Goal: Use online tool/utility: Use online tool/utility

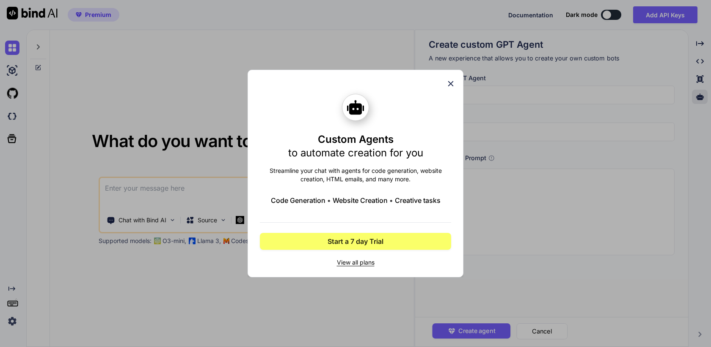
click at [453, 82] on icon at bounding box center [450, 83] width 9 height 9
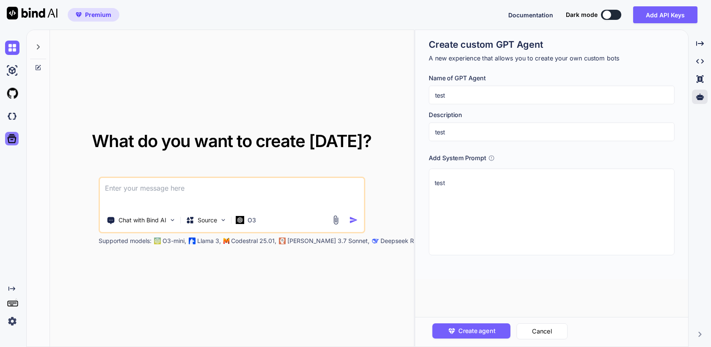
click at [10, 143] on icon at bounding box center [12, 139] width 12 height 12
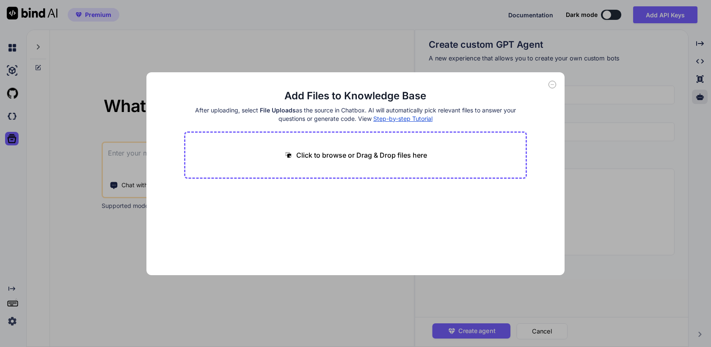
click at [54, 103] on div "Add Files to Knowledge Base After uploading, select File Uploads as the source …" at bounding box center [355, 173] width 711 height 347
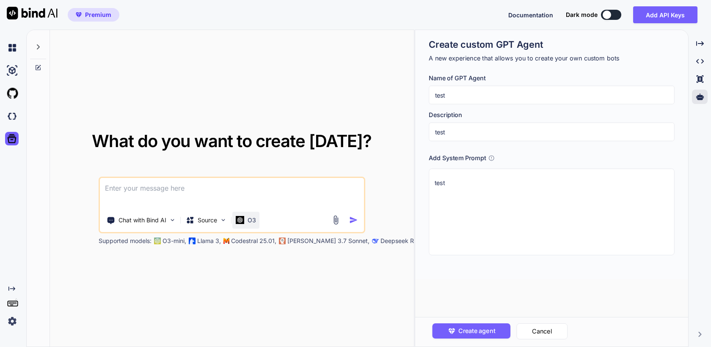
click at [251, 221] on p "O3" at bounding box center [251, 220] width 8 height 8
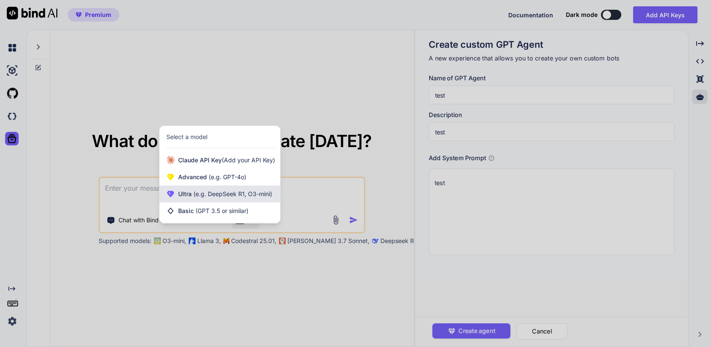
click at [255, 195] on span "(e.g. DeepSeek R1, O3-mini)" at bounding box center [232, 193] width 80 height 7
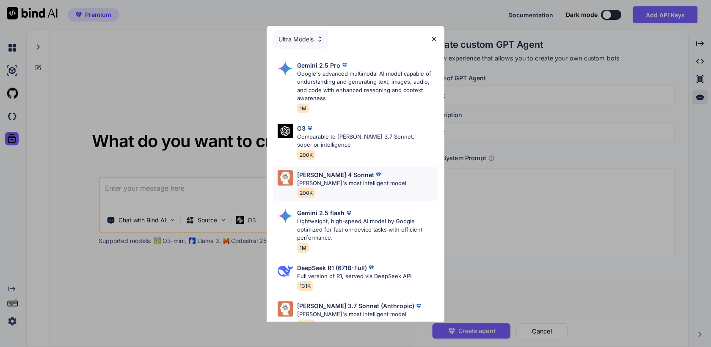
click at [352, 187] on p "[PERSON_NAME]'s most intelligent model" at bounding box center [351, 183] width 109 height 8
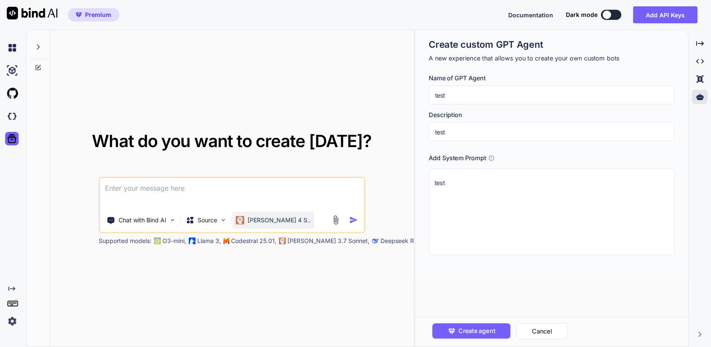
click at [248, 223] on p "[PERSON_NAME] 4 S.." at bounding box center [278, 220] width 63 height 8
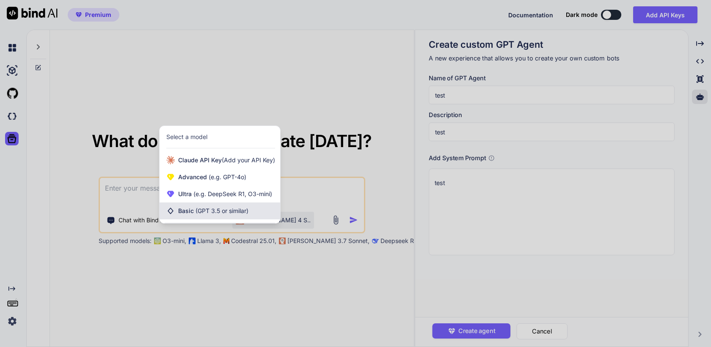
click at [204, 211] on span "(GPT 3.5 or similar)" at bounding box center [221, 210] width 53 height 7
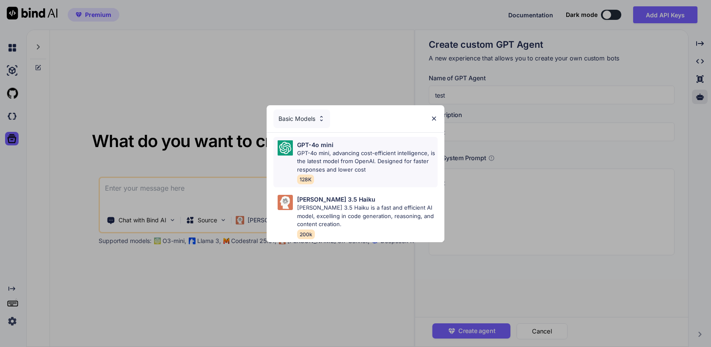
click at [326, 168] on p "GPT-4o mini, advancing cost-efficient intelligence, is the latest model from Op…" at bounding box center [367, 161] width 140 height 25
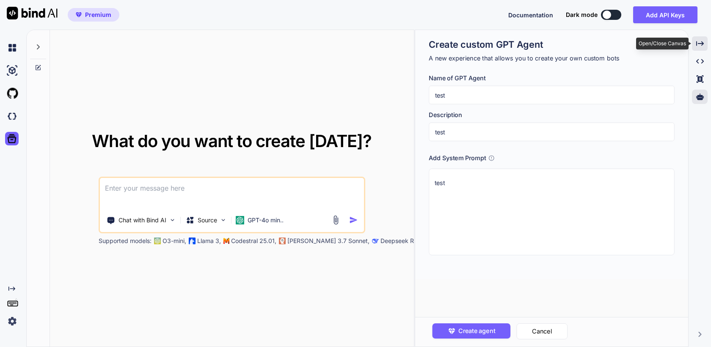
click at [704, 46] on div "Created with Pixso." at bounding box center [699, 43] width 16 height 14
type textarea "x"
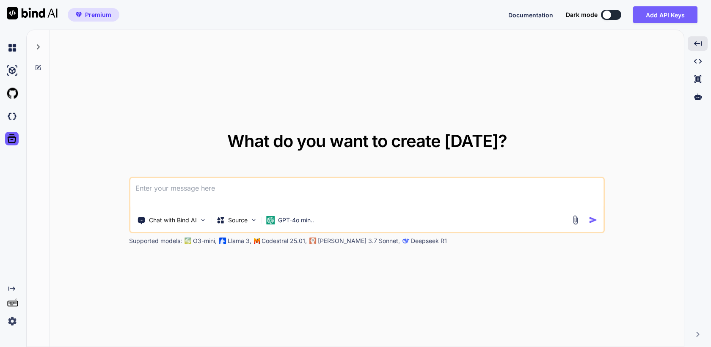
click at [609, 13] on div at bounding box center [606, 15] width 8 height 8
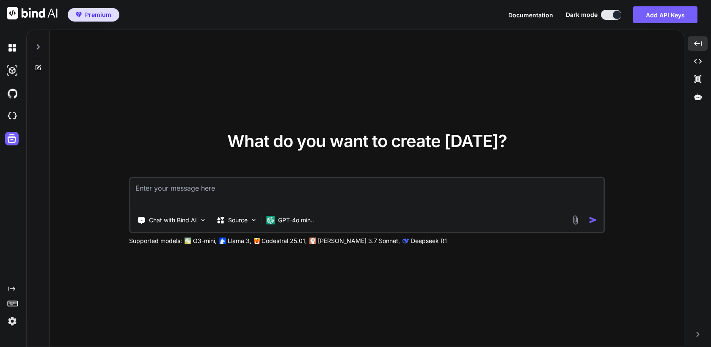
click at [608, 15] on button at bounding box center [611, 15] width 20 height 10
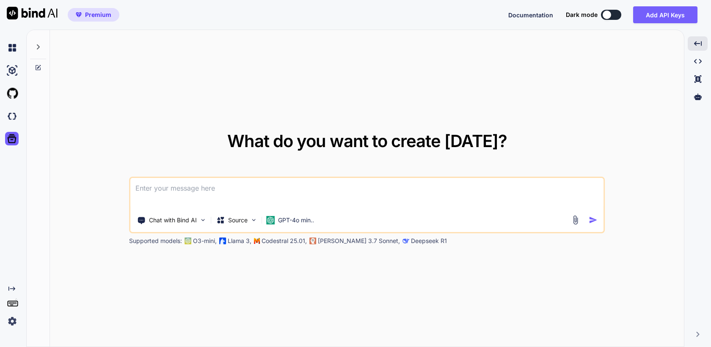
click at [615, 16] on button at bounding box center [611, 15] width 20 height 10
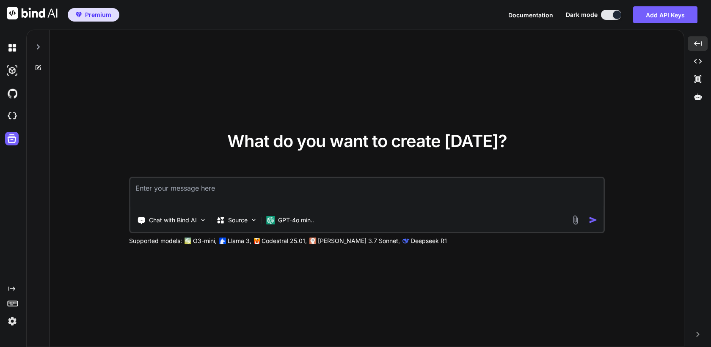
click at [11, 292] on div "Created with Pixso." at bounding box center [11, 306] width 23 height 43
click at [12, 289] on icon "Created with Pixso." at bounding box center [11, 288] width 7 height 7
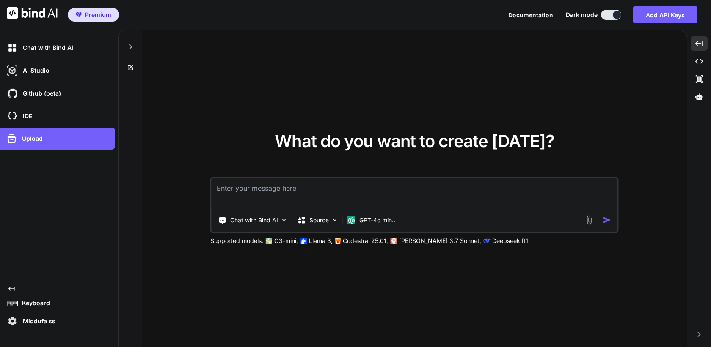
click at [34, 305] on p "Keyboard" at bounding box center [34, 303] width 31 height 8
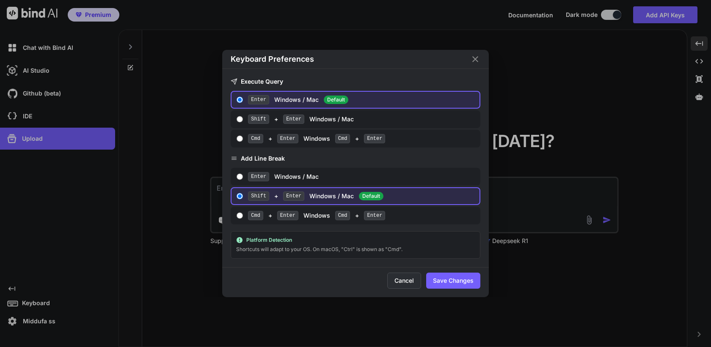
click at [401, 283] on button "Cancel" at bounding box center [404, 281] width 34 height 16
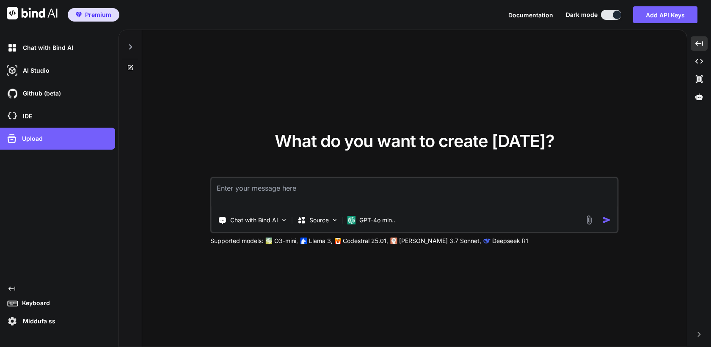
click at [11, 291] on icon "Created with Pixso." at bounding box center [11, 288] width 7 height 7
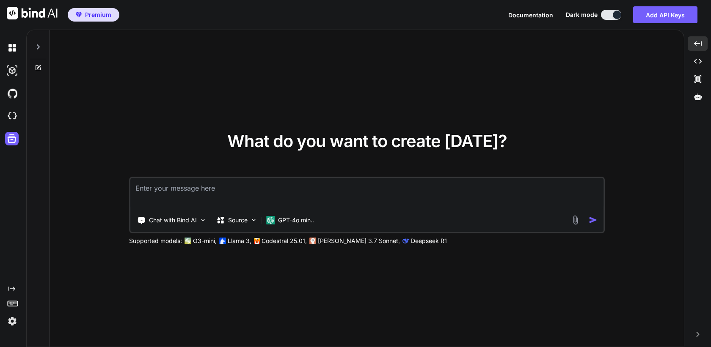
click at [11, 291] on icon "Created with Pixso." at bounding box center [11, 288] width 7 height 7
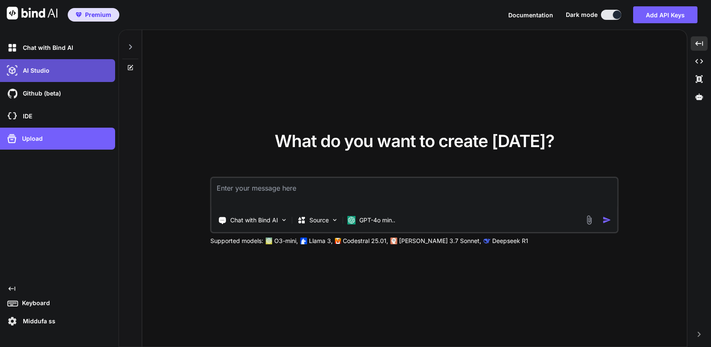
click at [25, 71] on p "AI Studio" at bounding box center [34, 70] width 30 height 8
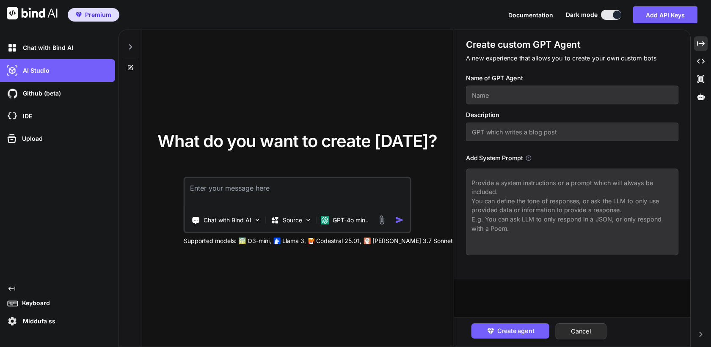
click at [12, 291] on icon "Created with Pixso." at bounding box center [11, 288] width 7 height 7
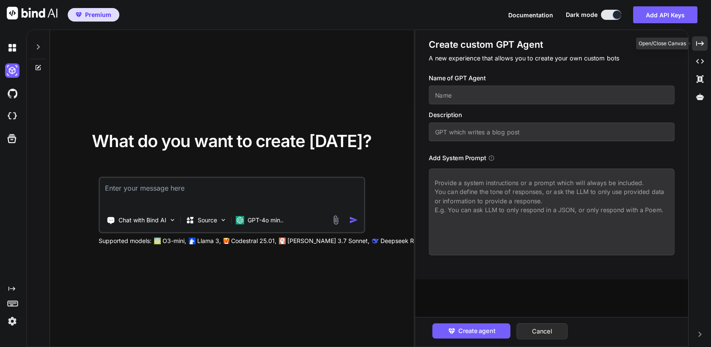
click at [702, 44] on icon at bounding box center [700, 43] width 8 height 5
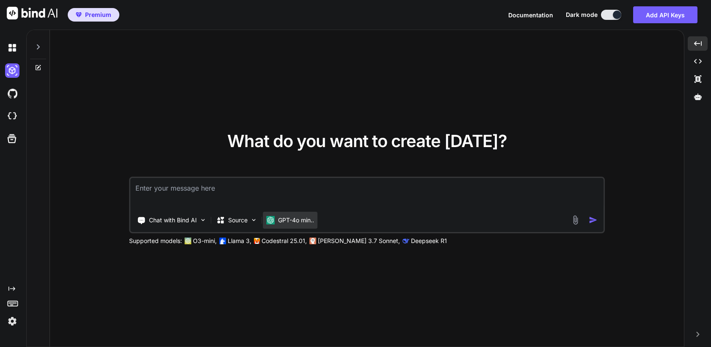
click at [286, 217] on p "GPT-4o min.." at bounding box center [296, 220] width 36 height 8
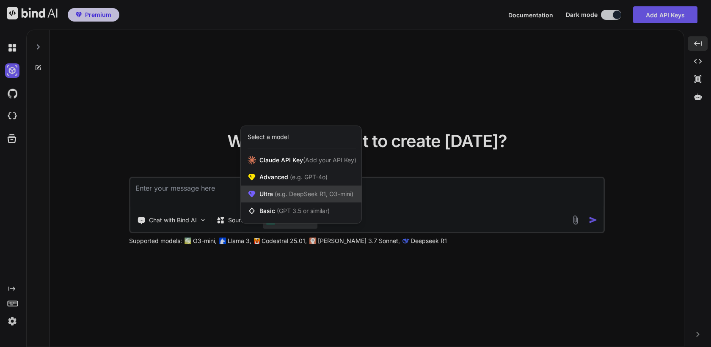
click at [296, 197] on span "(e.g. DeepSeek R1, O3-mini)" at bounding box center [313, 193] width 80 height 7
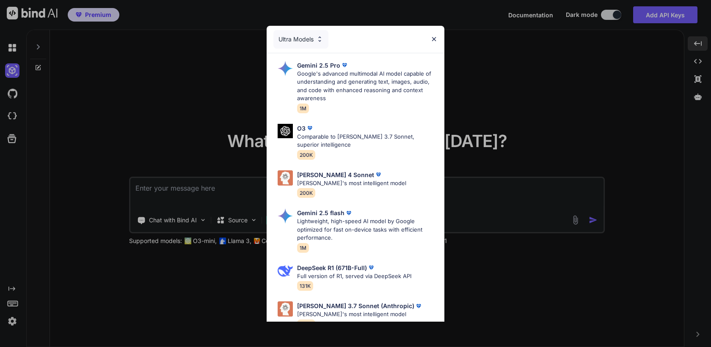
click at [300, 35] on div "Ultra Models" at bounding box center [300, 39] width 55 height 19
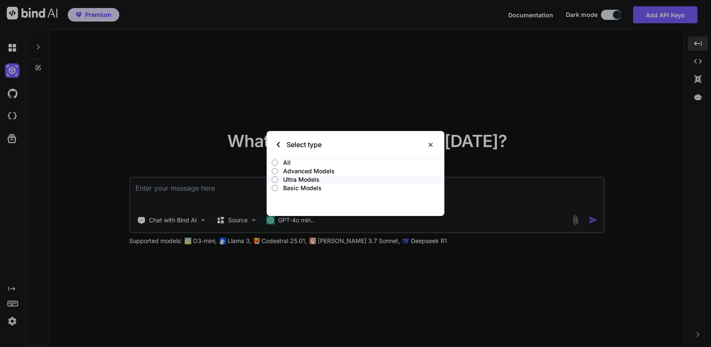
click at [307, 170] on p "Advanced Models" at bounding box center [363, 171] width 161 height 8
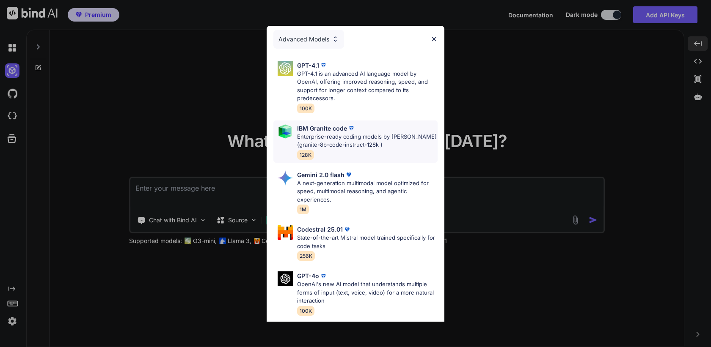
click at [342, 145] on p "Enterprise-ready coding models by [PERSON_NAME] (granite-8b-code-instruct-128k )" at bounding box center [367, 141] width 140 height 16
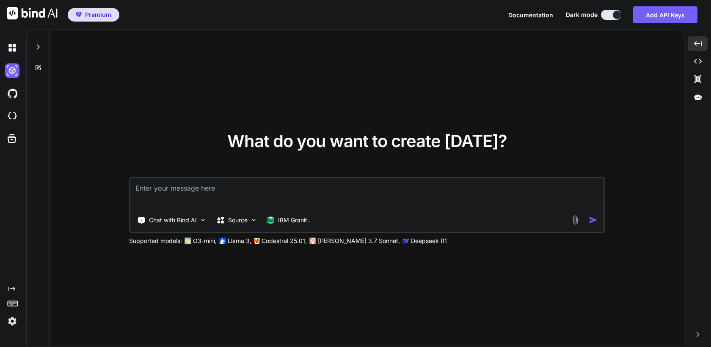
click at [274, 199] on textarea at bounding box center [366, 193] width 473 height 31
type textarea "hello"
